Goal: Transaction & Acquisition: Purchase product/service

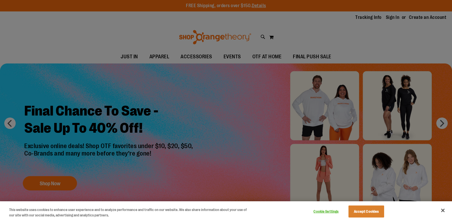
click at [106, 102] on div at bounding box center [226, 110] width 452 height 221
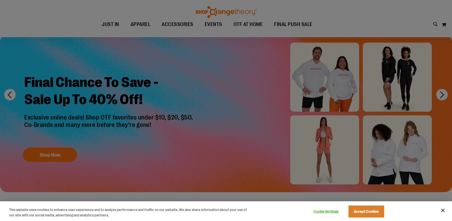
click at [442, 97] on div at bounding box center [226, 110] width 452 height 221
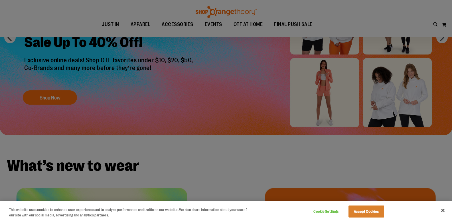
scroll to position [199, 0]
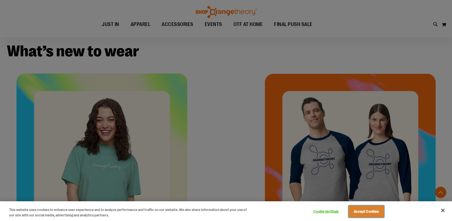
click at [377, 206] on button "Accept Cookies" at bounding box center [367, 211] width 36 height 12
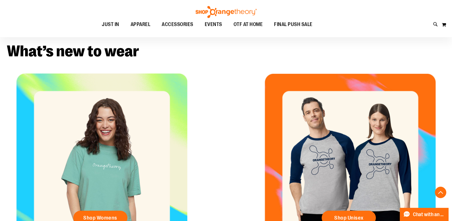
click at [375, 214] on button "Accept Cookies" at bounding box center [367, 211] width 36 height 12
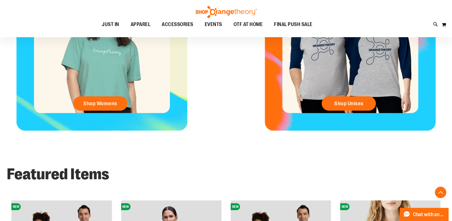
scroll to position [371, 0]
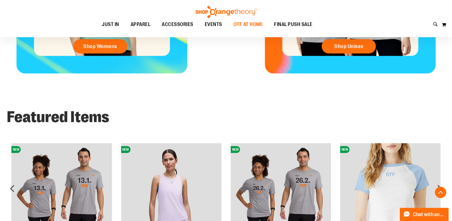
click at [242, 23] on span "OTF AT HOME" at bounding box center [248, 24] width 29 height 13
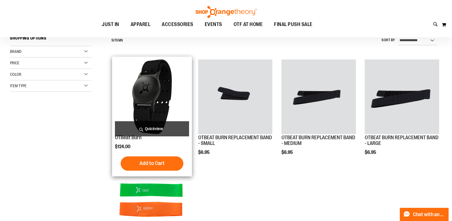
scroll to position [28, 0]
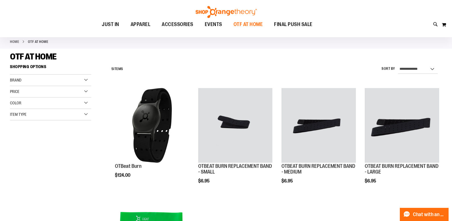
click at [252, 23] on span "OTF AT HOME" at bounding box center [248, 24] width 29 height 13
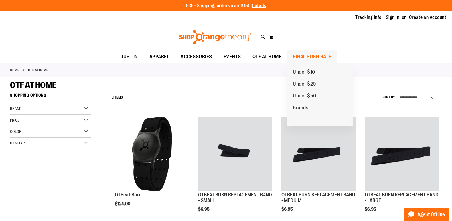
click at [326, 55] on span "FINAL PUSH SALE" at bounding box center [312, 56] width 39 height 13
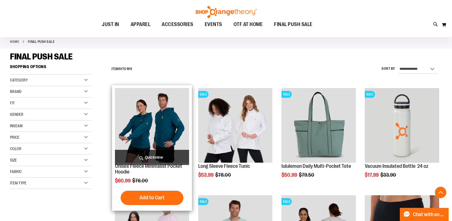
scroll to position [171, 0]
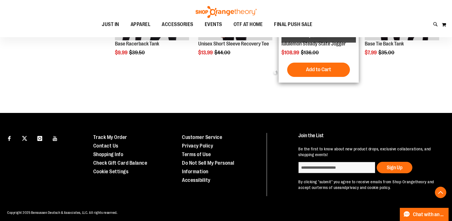
scroll to position [713, 0]
